Goal: Navigation & Orientation: Find specific page/section

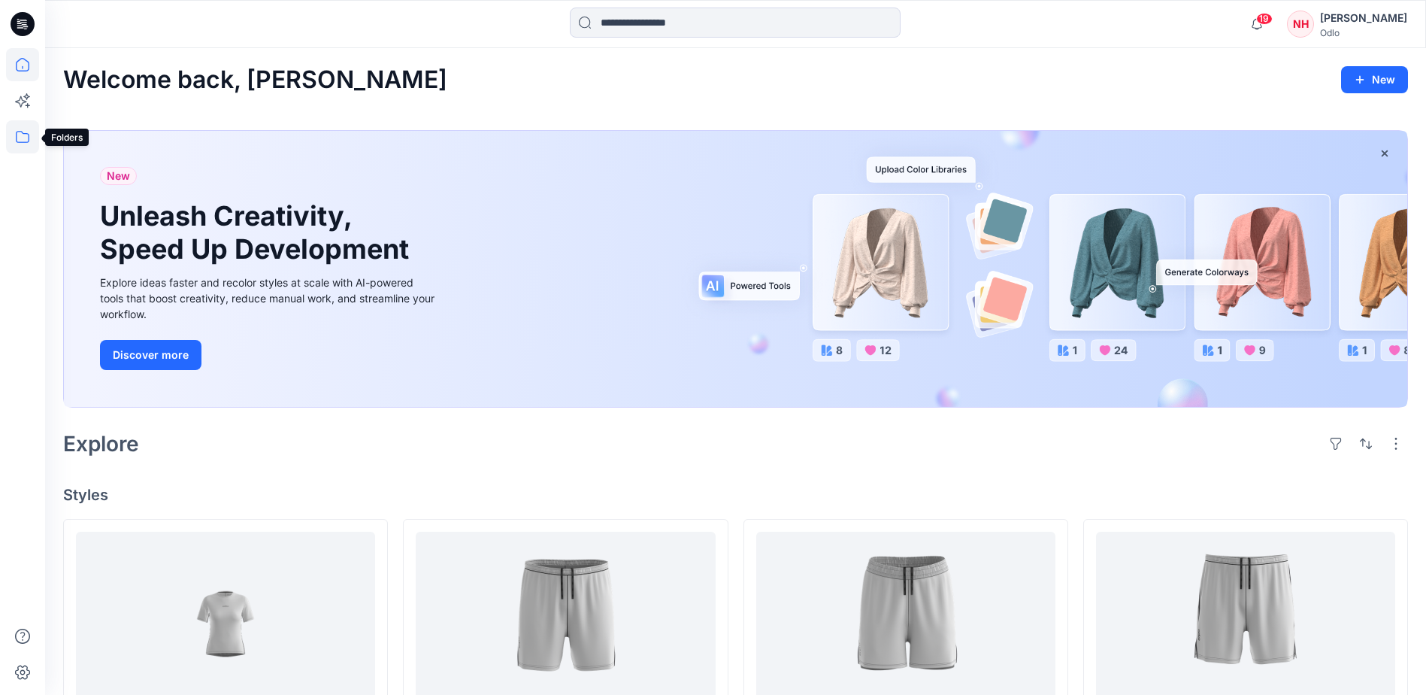
click at [26, 140] on icon at bounding box center [22, 136] width 33 height 33
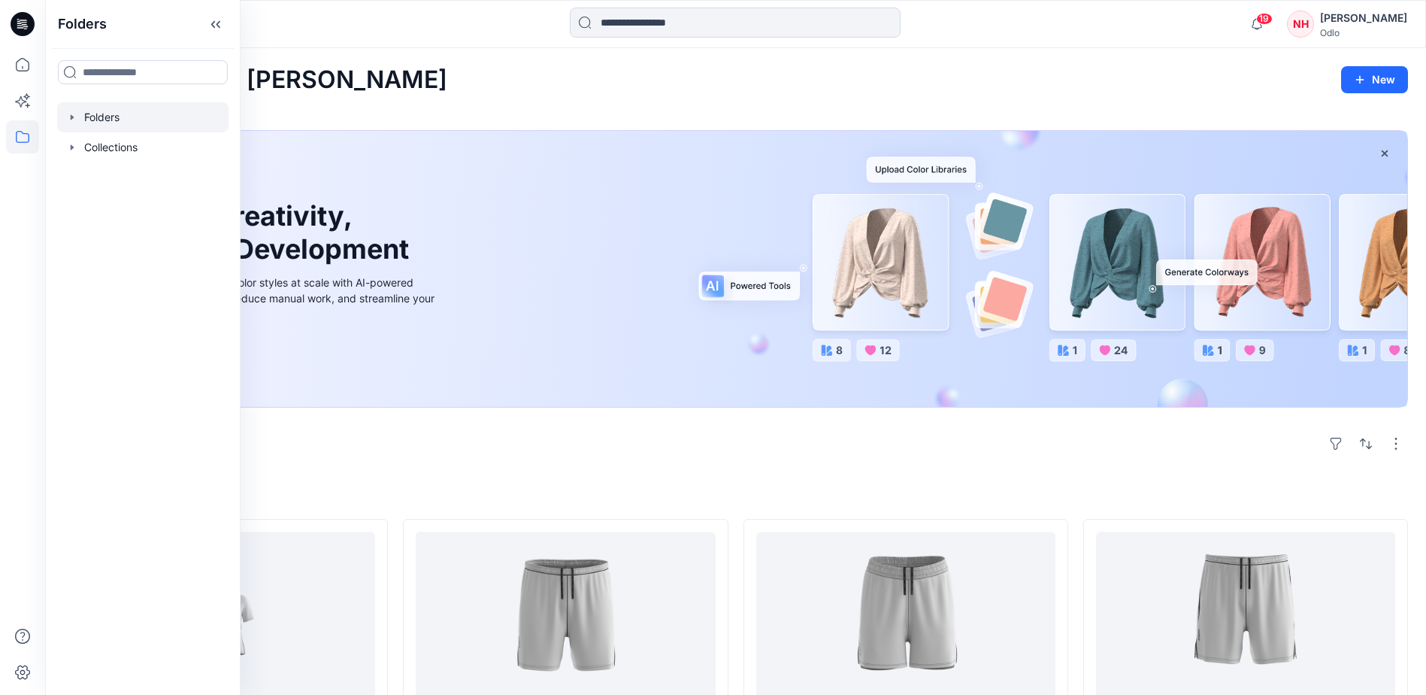
click at [113, 113] on div at bounding box center [142, 117] width 171 height 30
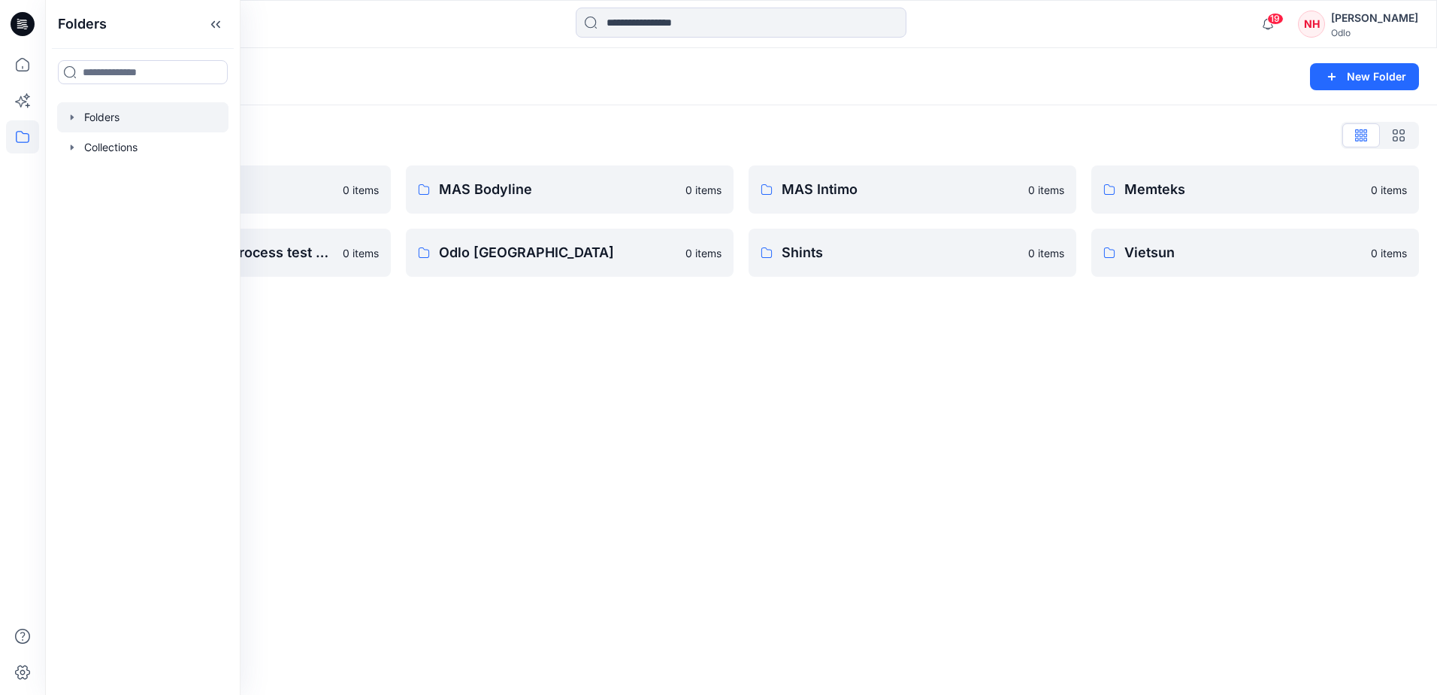
click at [713, 412] on div "Folders New Folder Folders List Gennex, Tayeh 0 items New design-pattern proces…" at bounding box center [741, 371] width 1392 height 647
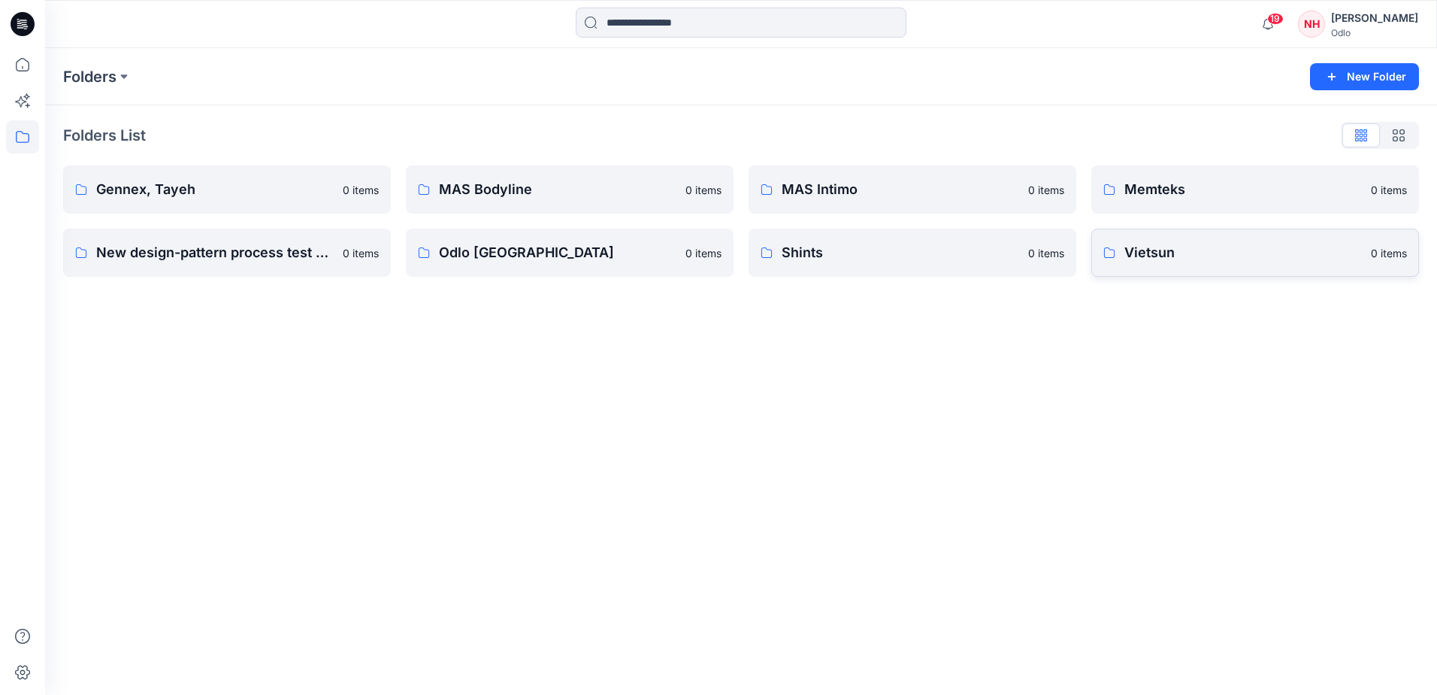
click at [1266, 274] on link "Vietsun 0 items" at bounding box center [1256, 253] width 328 height 48
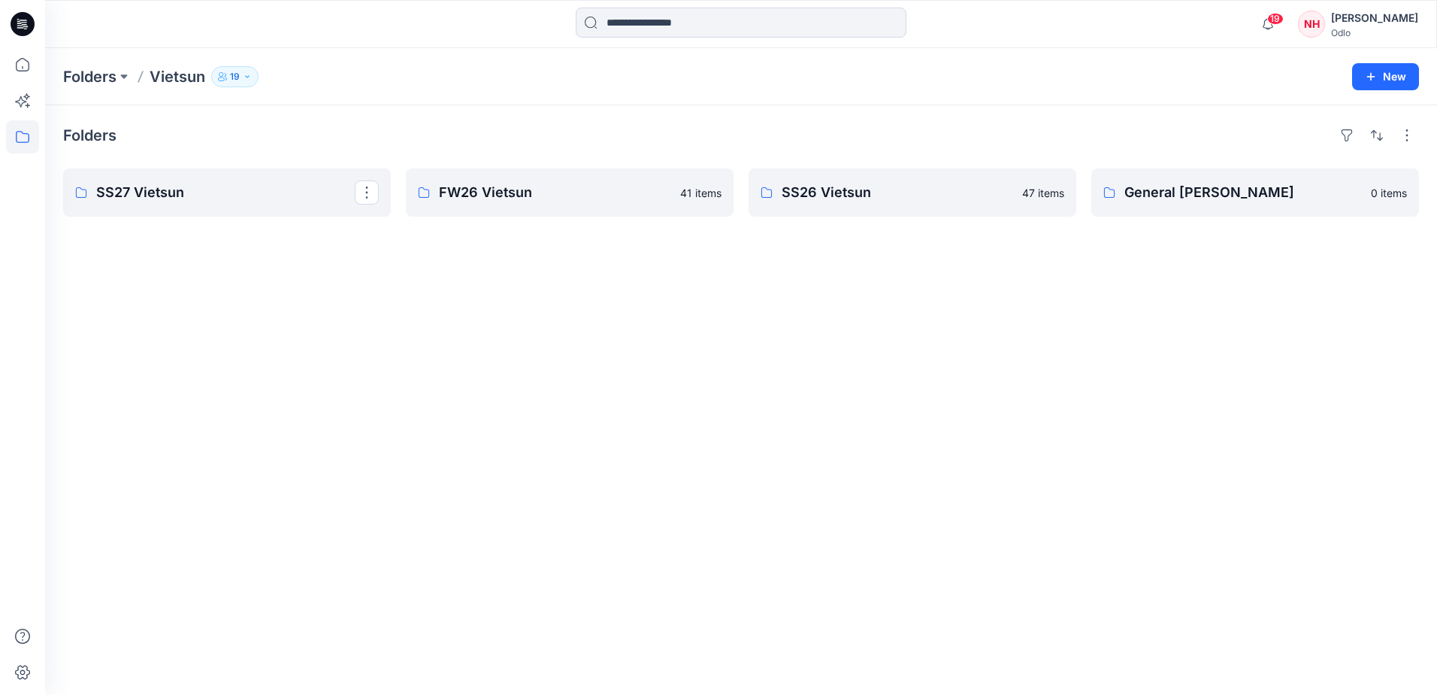
click at [274, 181] on link "SS27 Vietsun" at bounding box center [227, 192] width 328 height 48
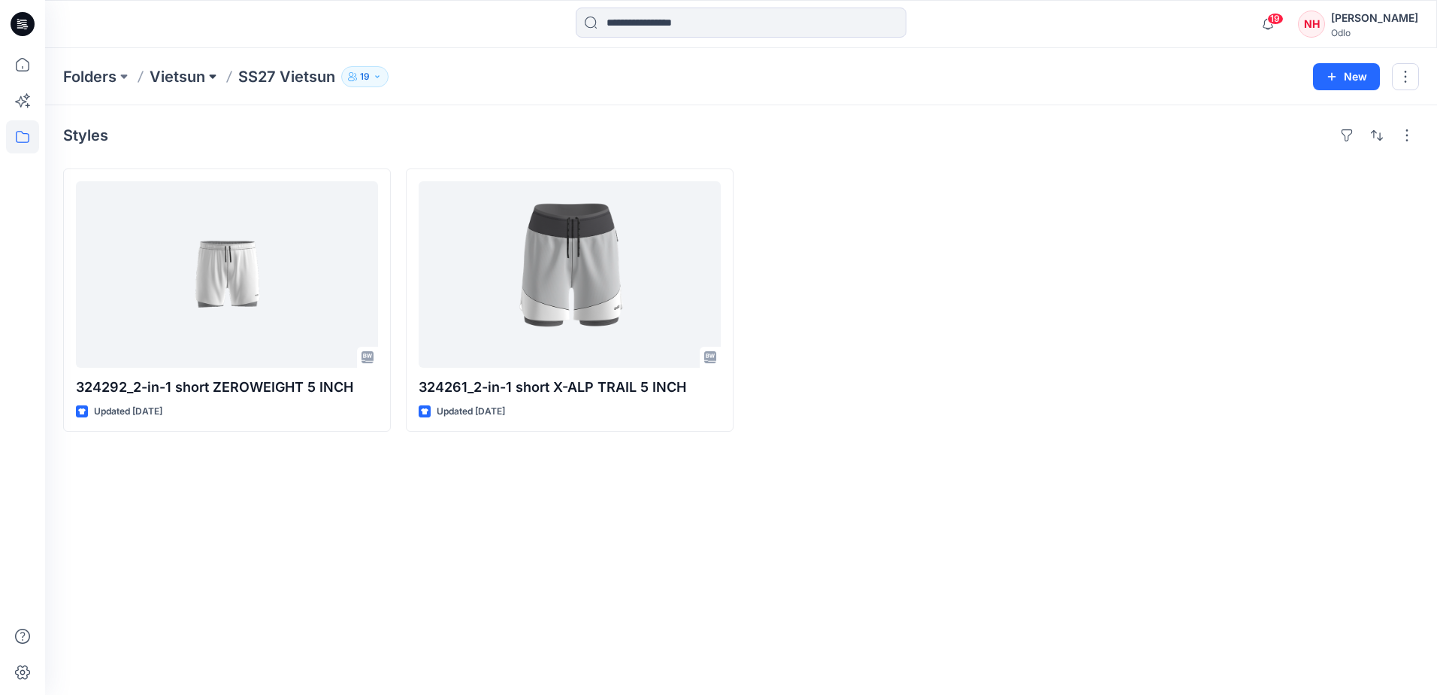
click at [209, 85] on button at bounding box center [212, 76] width 15 height 21
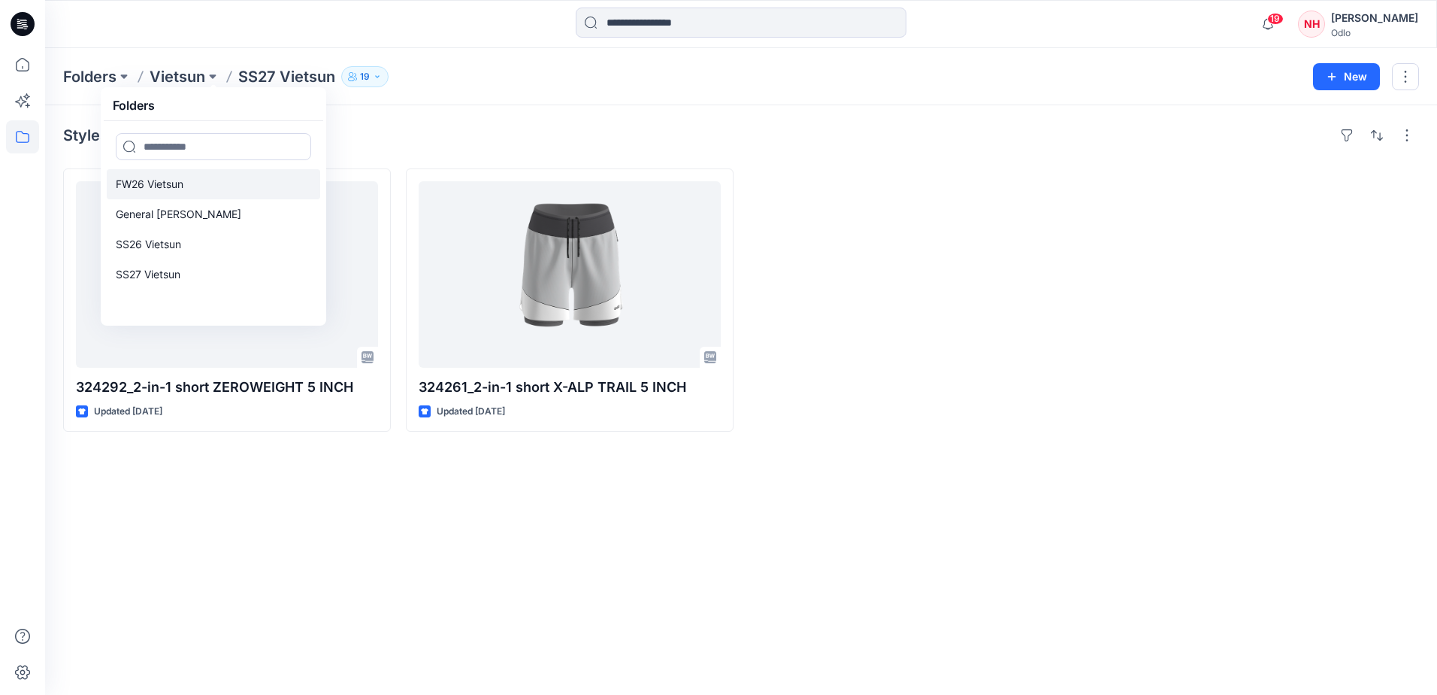
click at [189, 189] on link "FW26 Vietsun" at bounding box center [214, 184] width 214 height 30
